Goal: Communication & Community: Answer question/provide support

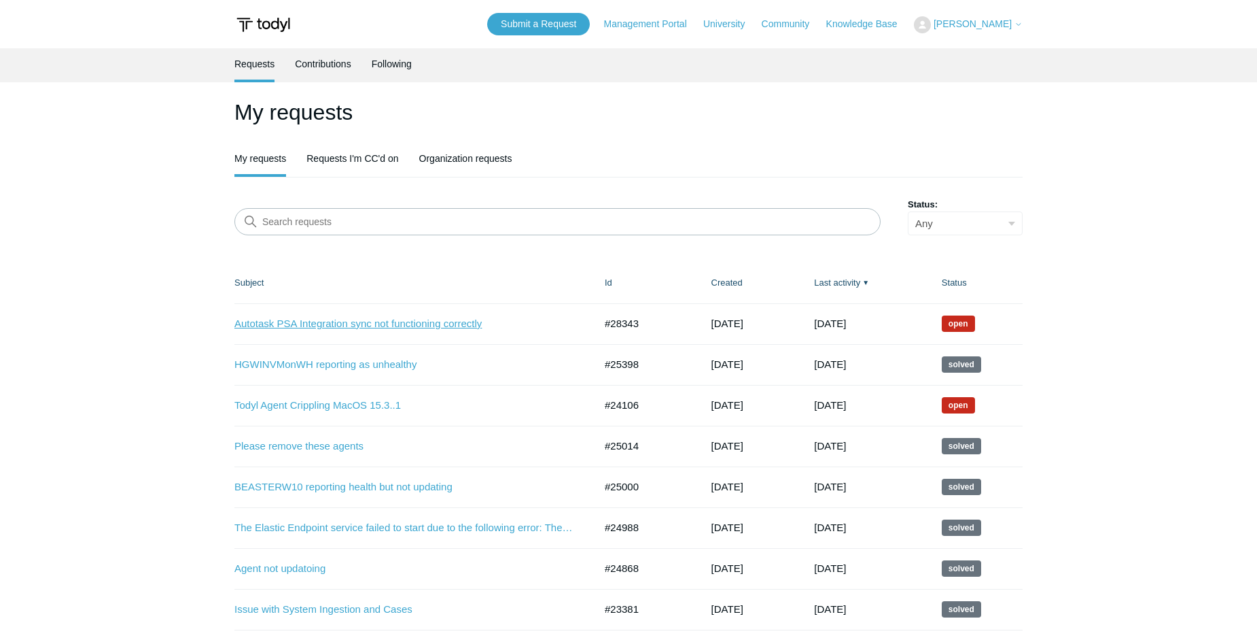
click at [425, 326] on link "Autotask PSA Integration sync not functioning correctly" at bounding box center [404, 324] width 340 height 16
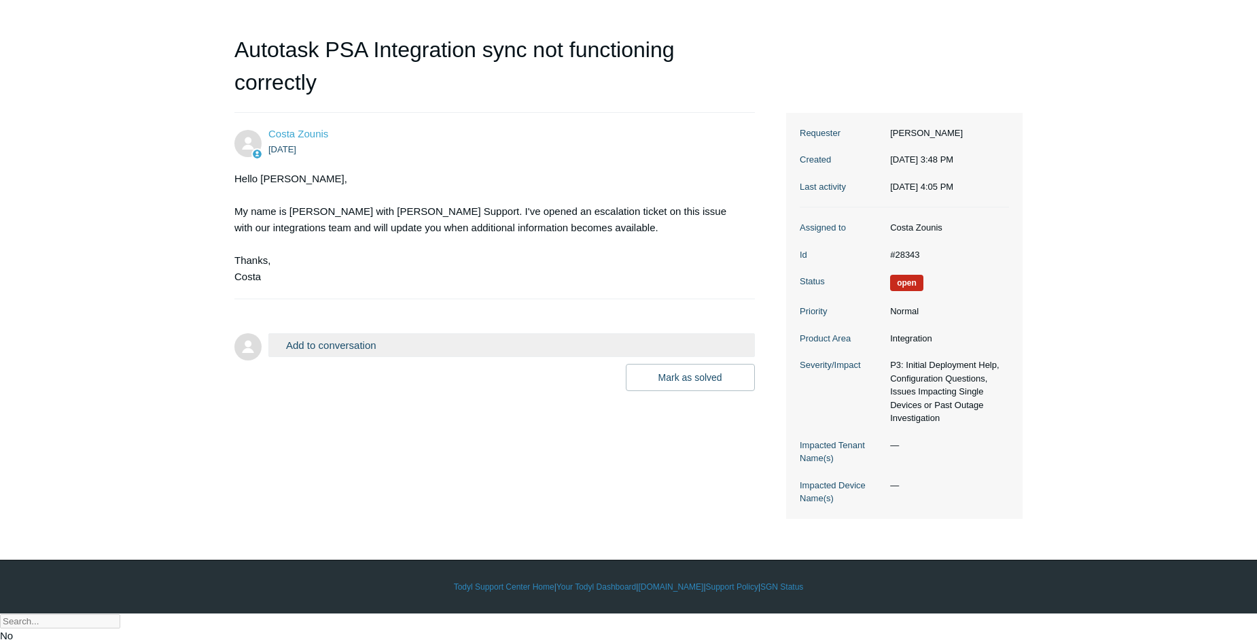
scroll to position [107, 0]
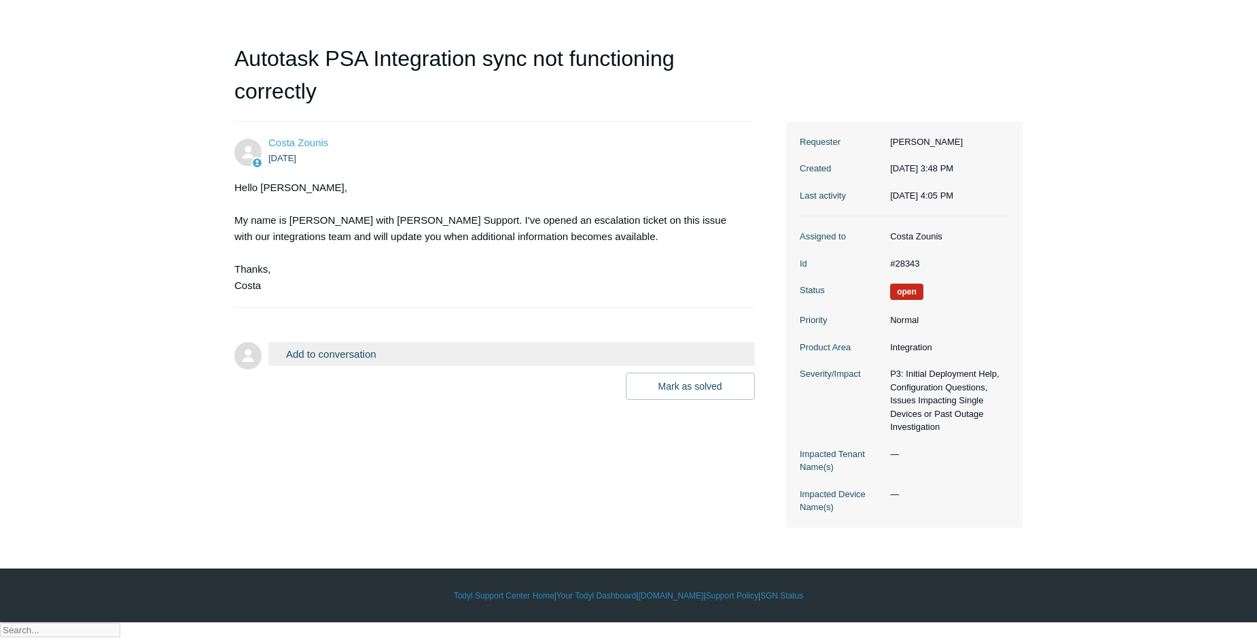
click at [306, 357] on button "Add to conversation" at bounding box center [511, 354] width 487 height 24
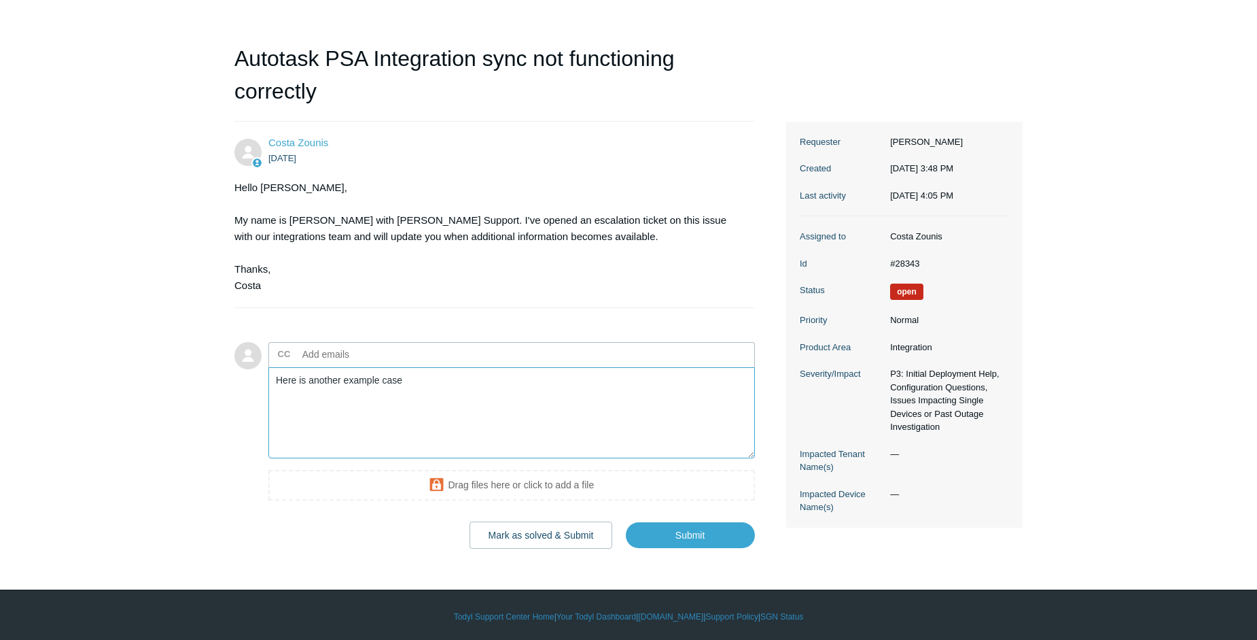
paste textarea "kllc-5tnk5y3"
paste textarea "0111880638787927"
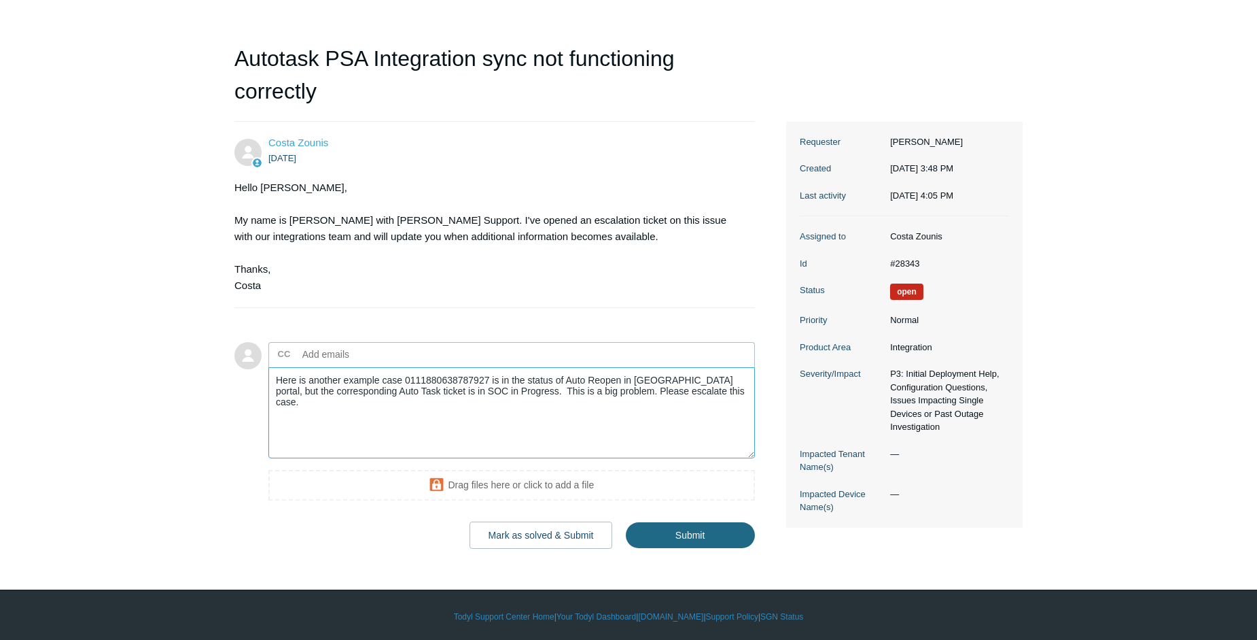
type textarea "Here is another example case 0111880638787927 is in the status of Auto Reopen i…"
click at [683, 531] on input "Submit" at bounding box center [690, 535] width 129 height 27
